Goal: Navigation & Orientation: Understand site structure

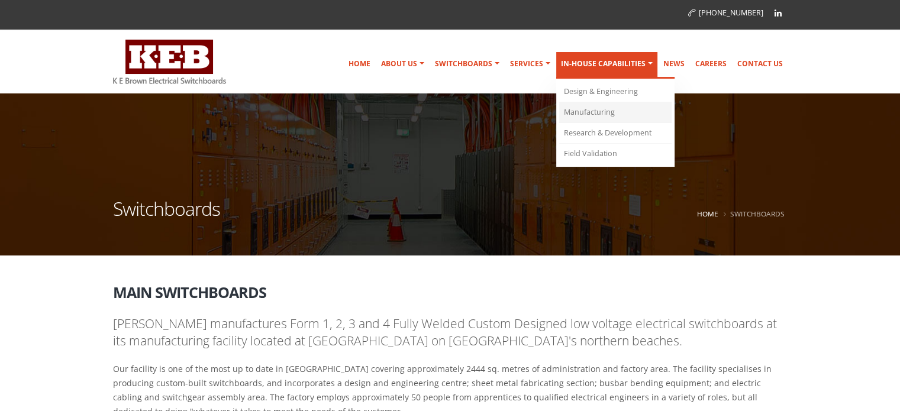
click at [596, 107] on link "Manufacturing" at bounding box center [615, 112] width 112 height 21
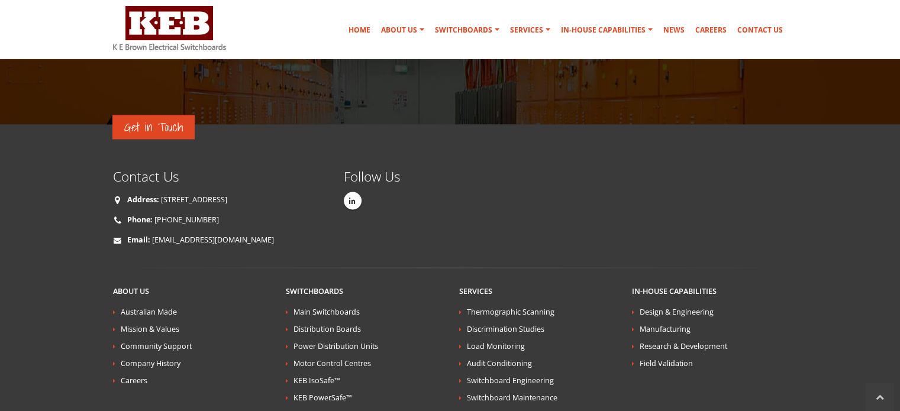
scroll to position [2101, 0]
click at [310, 306] on link "Main Switchboards" at bounding box center [326, 311] width 66 height 10
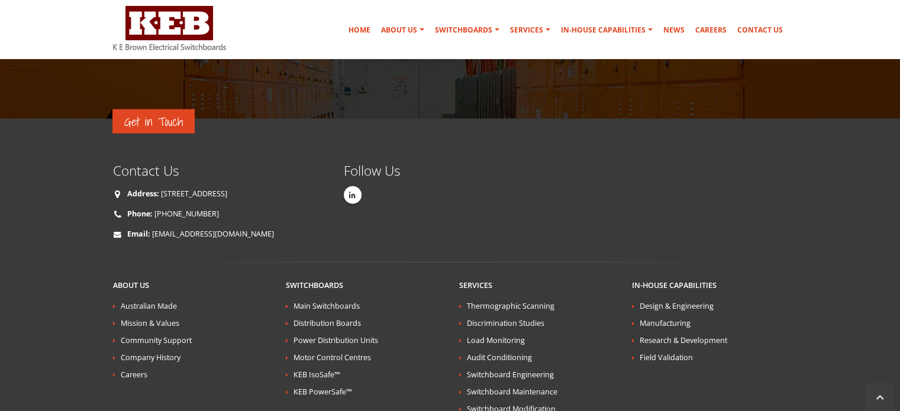
scroll to position [2634, 0]
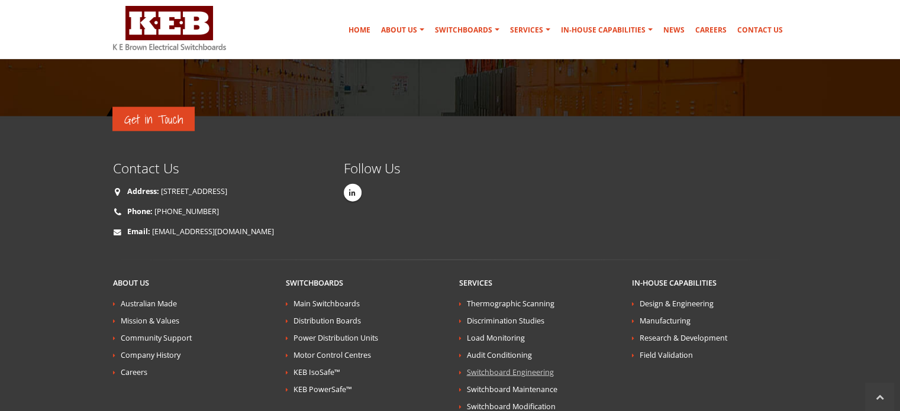
click at [530, 367] on link "Switchboard Engineering" at bounding box center [510, 372] width 87 height 10
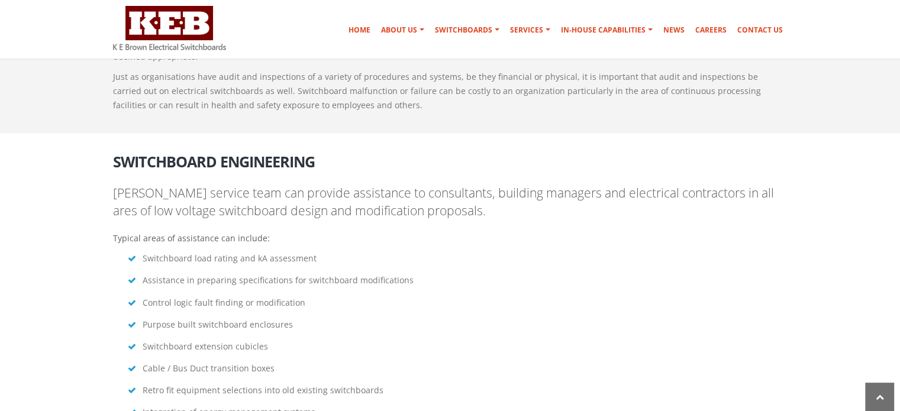
scroll to position [1954, 0]
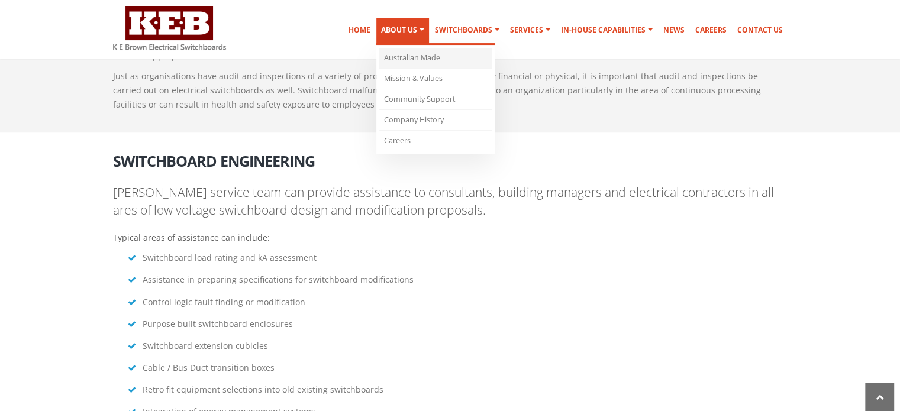
click at [410, 56] on link "Australian Made" at bounding box center [435, 58] width 112 height 21
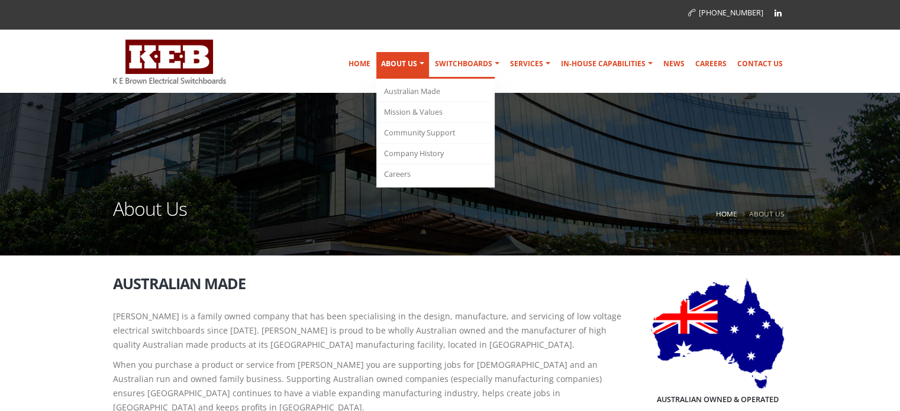
click at [408, 53] on link "About Us" at bounding box center [402, 65] width 53 height 27
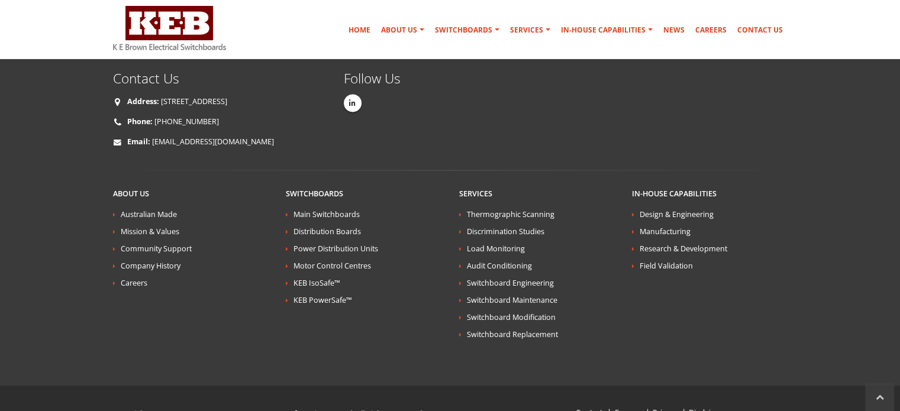
scroll to position [2064, 0]
